Goal: Find specific page/section: Find specific page/section

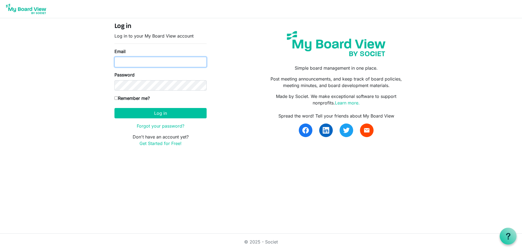
type input "leanne.terry@campbellriver.ca"
click at [115, 98] on input "Remember me?" at bounding box center [116, 98] width 4 height 4
checkbox input "true"
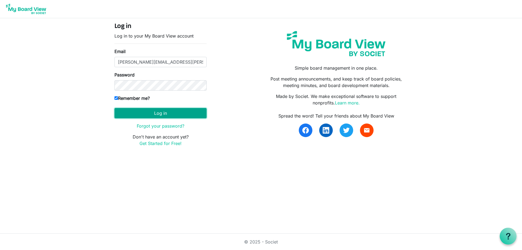
click at [150, 112] on button "Log in" at bounding box center [160, 113] width 92 height 10
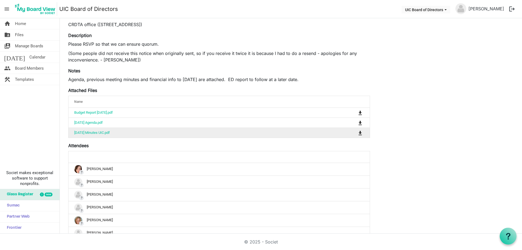
scroll to position [217, 0]
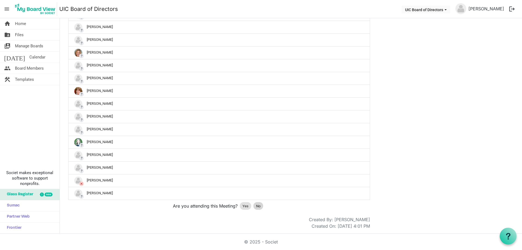
click at [256, 206] on span "No" at bounding box center [258, 205] width 4 height 5
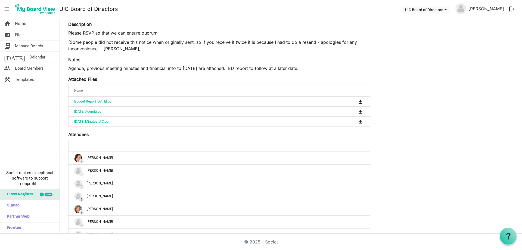
scroll to position [0, 0]
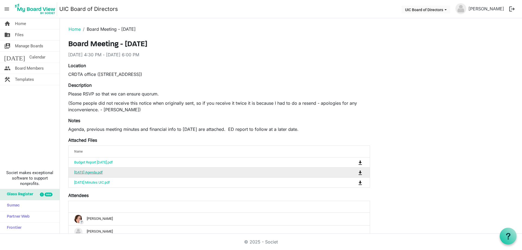
click at [91, 171] on link "[DATE] Agenda.pdf" at bounding box center [88, 172] width 29 height 4
